Goal: Task Accomplishment & Management: Complete application form

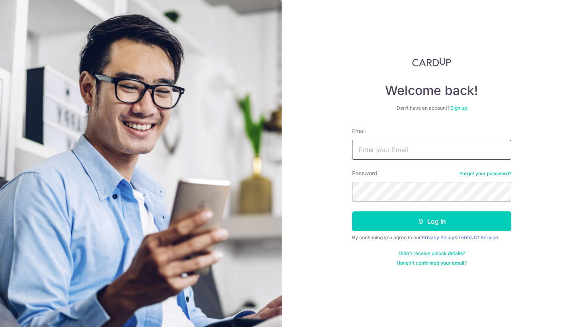
click at [397, 142] on input "Email" at bounding box center [431, 150] width 159 height 20
type input "[EMAIL_ADDRESS]"
click at [352, 212] on button "Log in" at bounding box center [431, 222] width 159 height 20
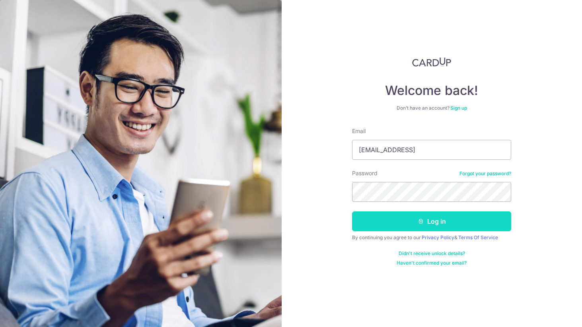
click at [447, 229] on button "Log in" at bounding box center [431, 222] width 159 height 20
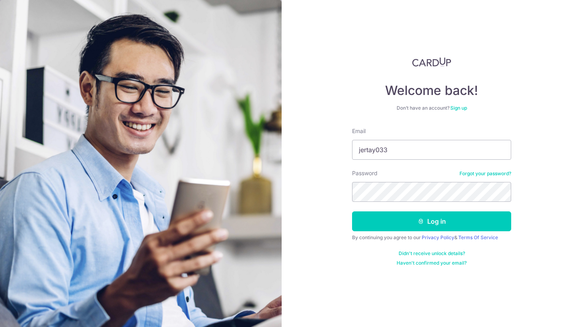
type input "[EMAIL_ADDRESS]"
click at [352, 212] on button "Log in" at bounding box center [431, 222] width 159 height 20
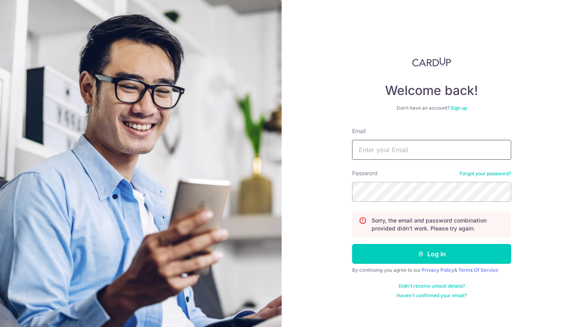
click at [389, 150] on input "Email" at bounding box center [431, 150] width 159 height 20
click at [422, 152] on input "jertay033@" at bounding box center [431, 150] width 159 height 20
type input "[EMAIL_ADDRESS][DOMAIN_NAME]"
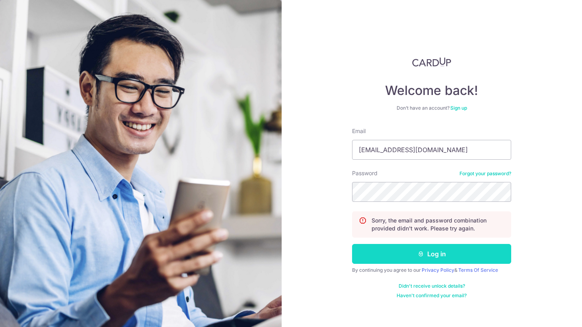
click at [430, 251] on button "Log in" at bounding box center [431, 254] width 159 height 20
click at [453, 258] on button "Log in" at bounding box center [431, 254] width 159 height 20
click at [436, 253] on button "Log in" at bounding box center [431, 254] width 159 height 20
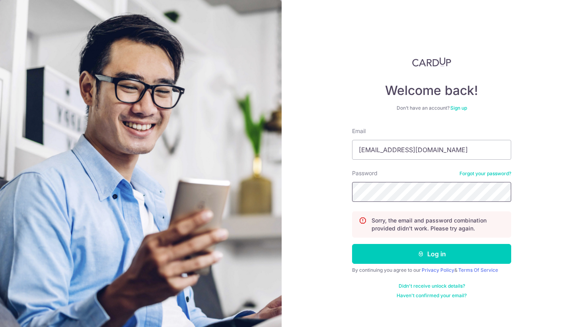
click at [352, 244] on button "Log in" at bounding box center [431, 254] width 159 height 20
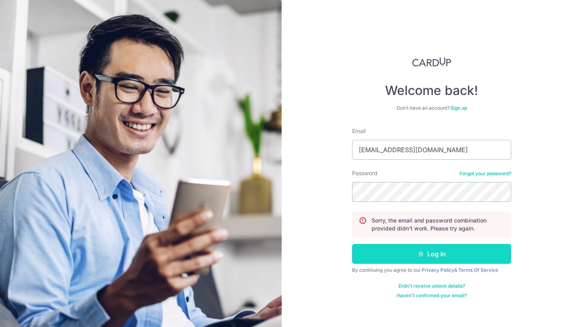
click at [439, 258] on button "Log in" at bounding box center [431, 254] width 159 height 20
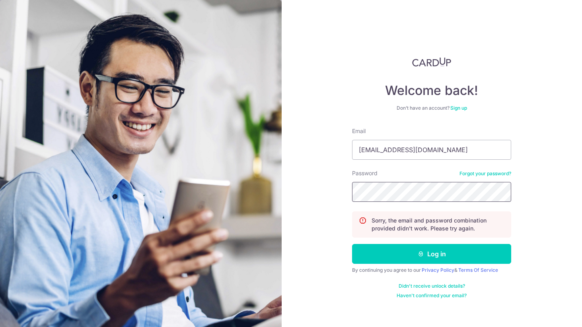
click at [352, 244] on button "Log in" at bounding box center [431, 254] width 159 height 20
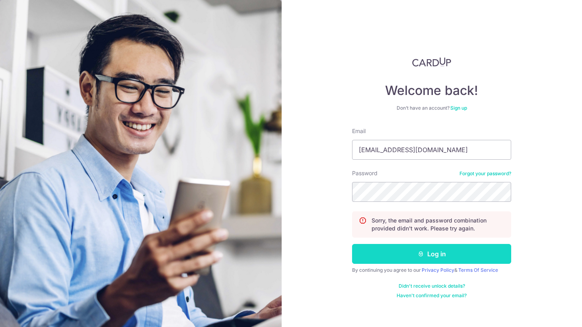
click at [435, 255] on button "Log in" at bounding box center [431, 254] width 159 height 20
click at [438, 257] on button "Log in" at bounding box center [431, 254] width 159 height 20
